Goal: Answer question/provide support

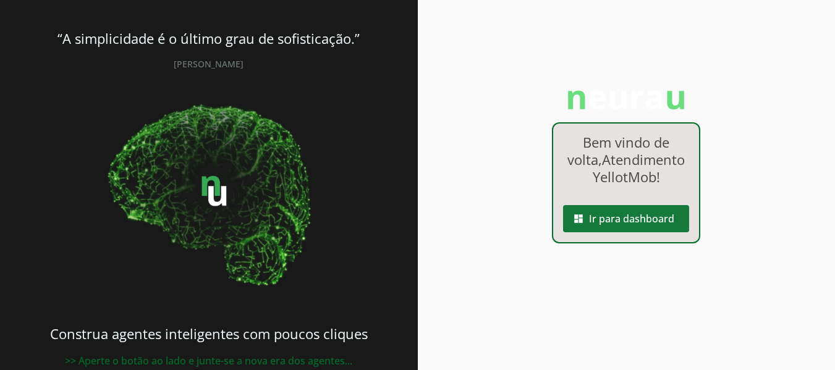
click at [584, 227] on span at bounding box center [626, 219] width 126 height 30
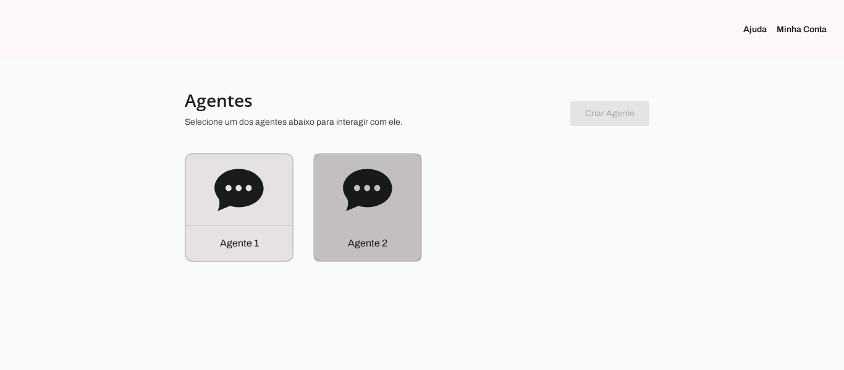
click at [397, 236] on div "Agente 2" at bounding box center [368, 243] width 106 height 35
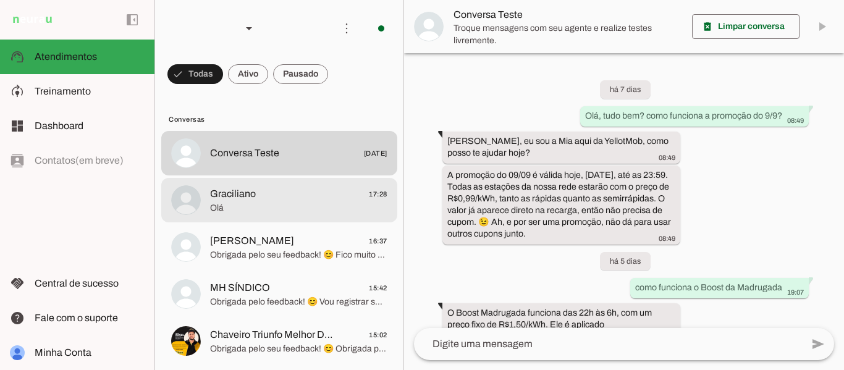
scroll to position [501, 0]
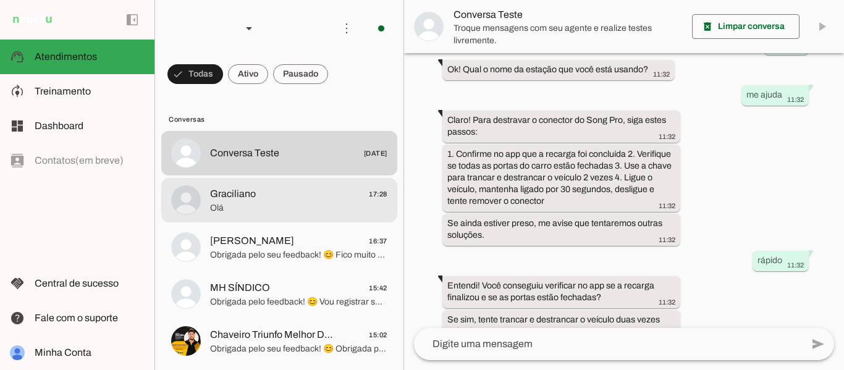
click at [246, 197] on span "Graciliano" at bounding box center [233, 194] width 46 height 15
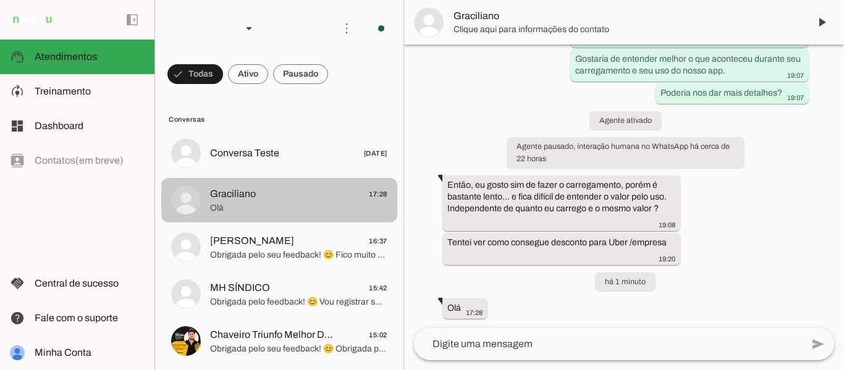
scroll to position [140, 0]
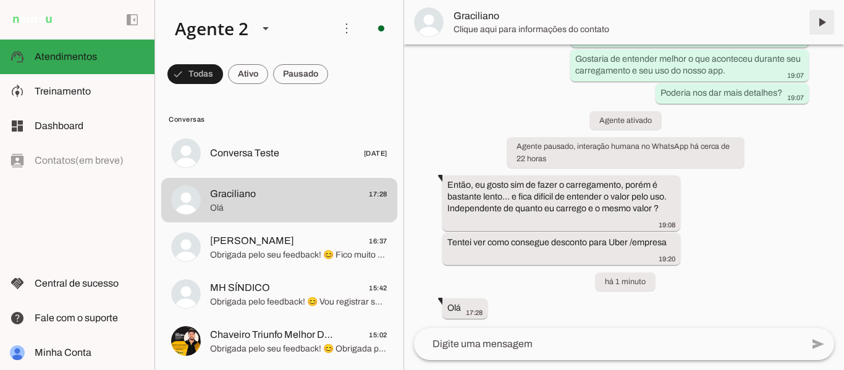
click at [822, 24] on span at bounding box center [822, 22] width 30 height 30
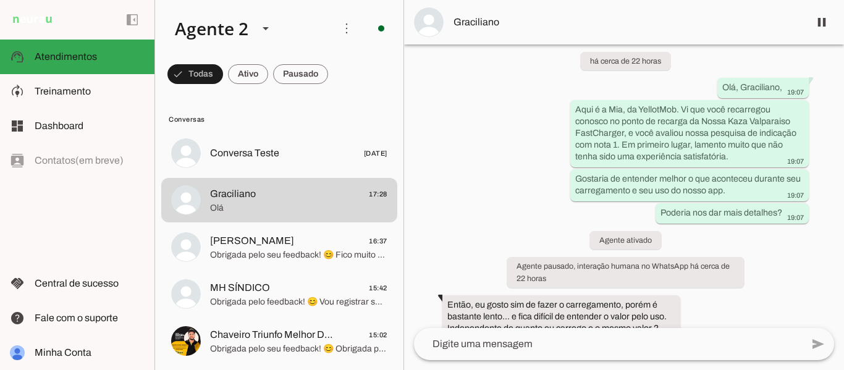
scroll to position [0, 0]
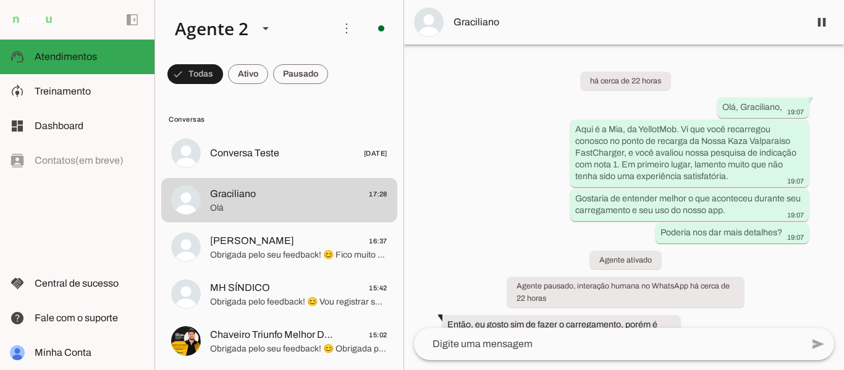
click at [834, 179] on div "há cerca de 22 horas Olá, [GEOGRAPHIC_DATA], 19:07 Aqui é a Mia, da YellotMob. …" at bounding box center [624, 186] width 440 height 284
drag, startPoint x: 837, startPoint y: 179, endPoint x: 222, endPoint y: 310, distance: 628.7
click at [222, 310] on div "Agente 1 Agente 2 Criar Agente Você atingiu o limite de IAs Neurau permitidas. …" at bounding box center [499, 185] width 690 height 370
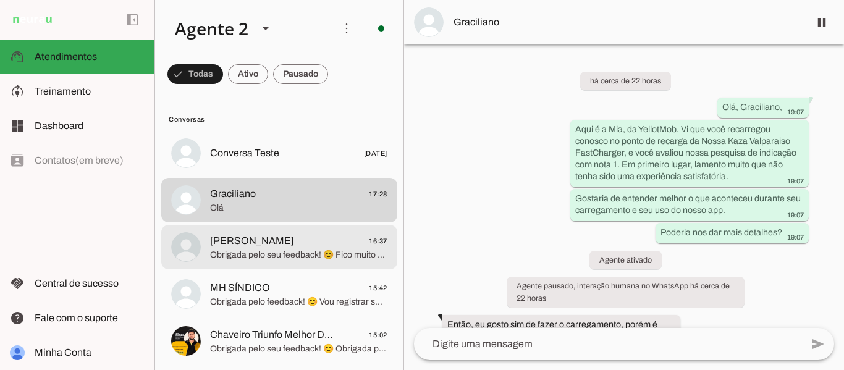
click at [258, 253] on span "Obrigada pelo seu feedback! 😊 Fico muito feliz em saber que o atendimento foi r…" at bounding box center [298, 255] width 177 height 12
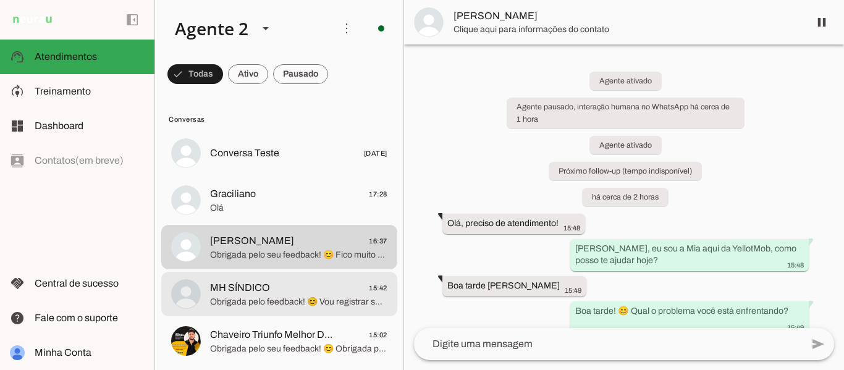
click at [279, 292] on span "MH SÍNDICO 15:42" at bounding box center [298, 288] width 177 height 15
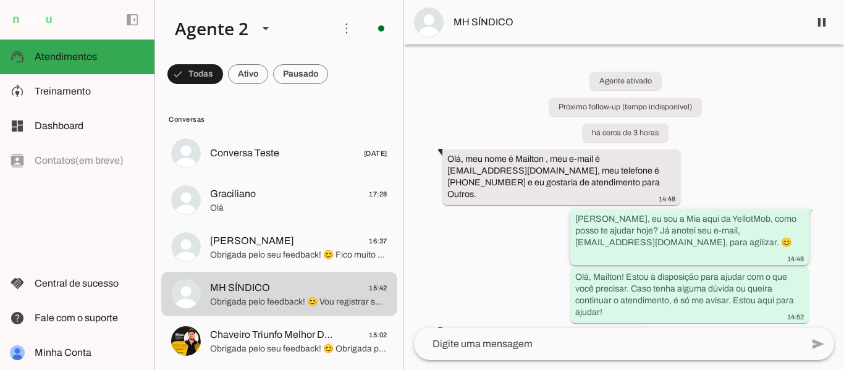
drag, startPoint x: 594, startPoint y: 219, endPoint x: 575, endPoint y: 205, distance: 23.5
click at [0, 0] on slot "[PERSON_NAME], eu sou a Mia aqui da YellotMob, como posso te ajudar hoje? Já an…" at bounding box center [0, 0] width 0 height 0
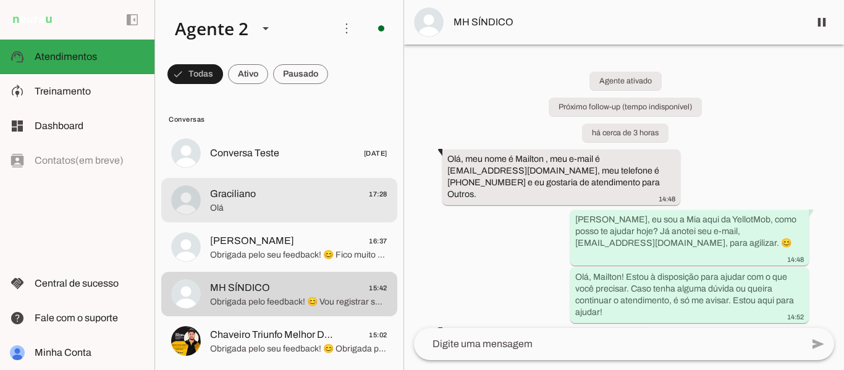
click at [294, 203] on span "Olá" at bounding box center [298, 208] width 177 height 12
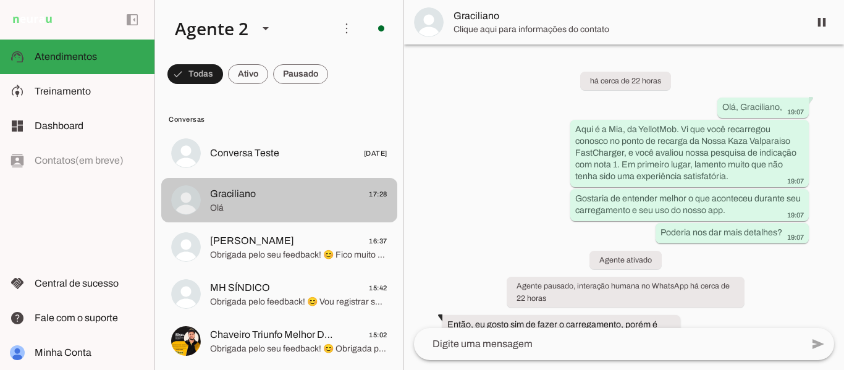
scroll to position [169, 0]
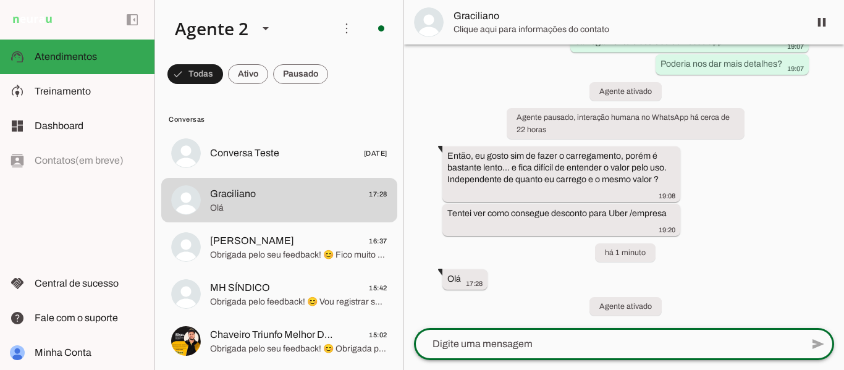
click at [512, 344] on textarea at bounding box center [608, 344] width 388 height 15
type textarea "[PERSON_NAME], eu sou a Mia aqui da YellotMob, como posso te ajudar hoje?"
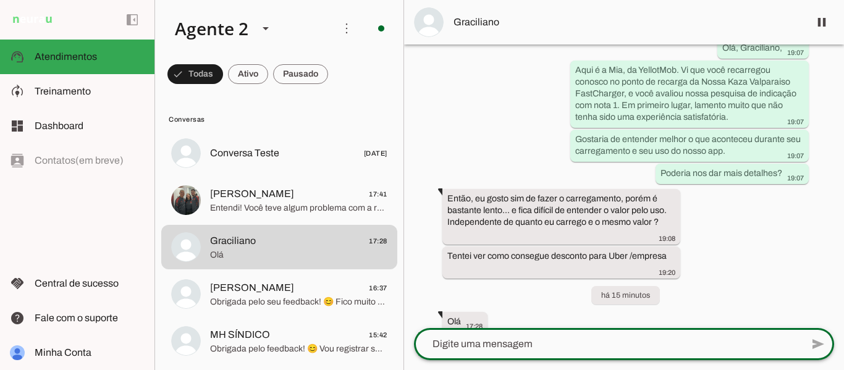
scroll to position [226, 0]
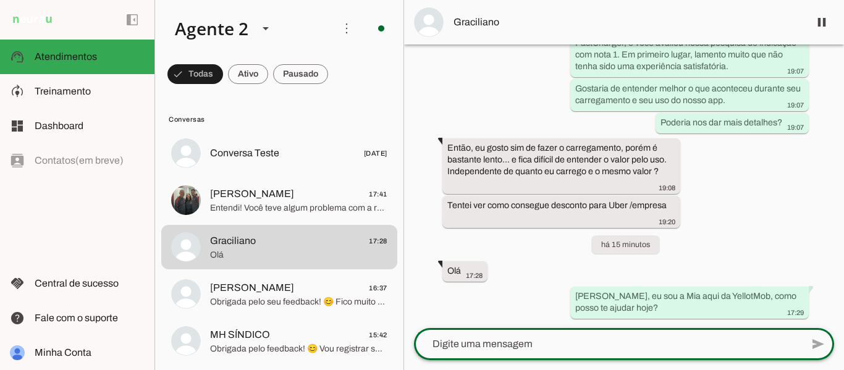
click at [641, 349] on textarea at bounding box center [608, 344] width 388 height 15
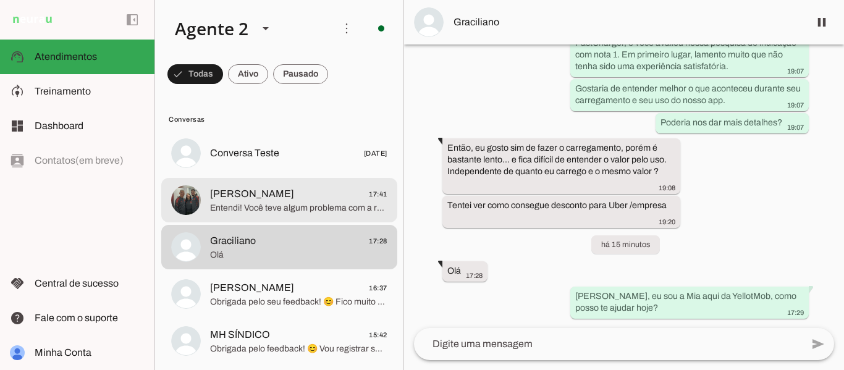
click at [326, 204] on span "Entendi! Você teve algum problema com a recarga no Super Adega SIA FastCharger?…" at bounding box center [298, 208] width 177 height 12
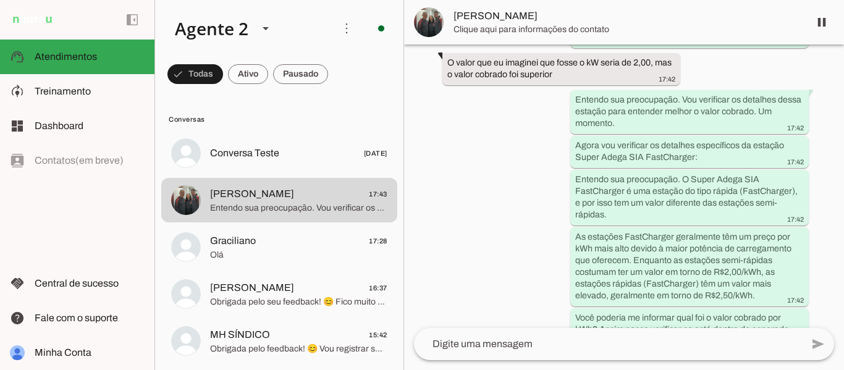
scroll to position [281, 0]
